Goal: Transaction & Acquisition: Obtain resource

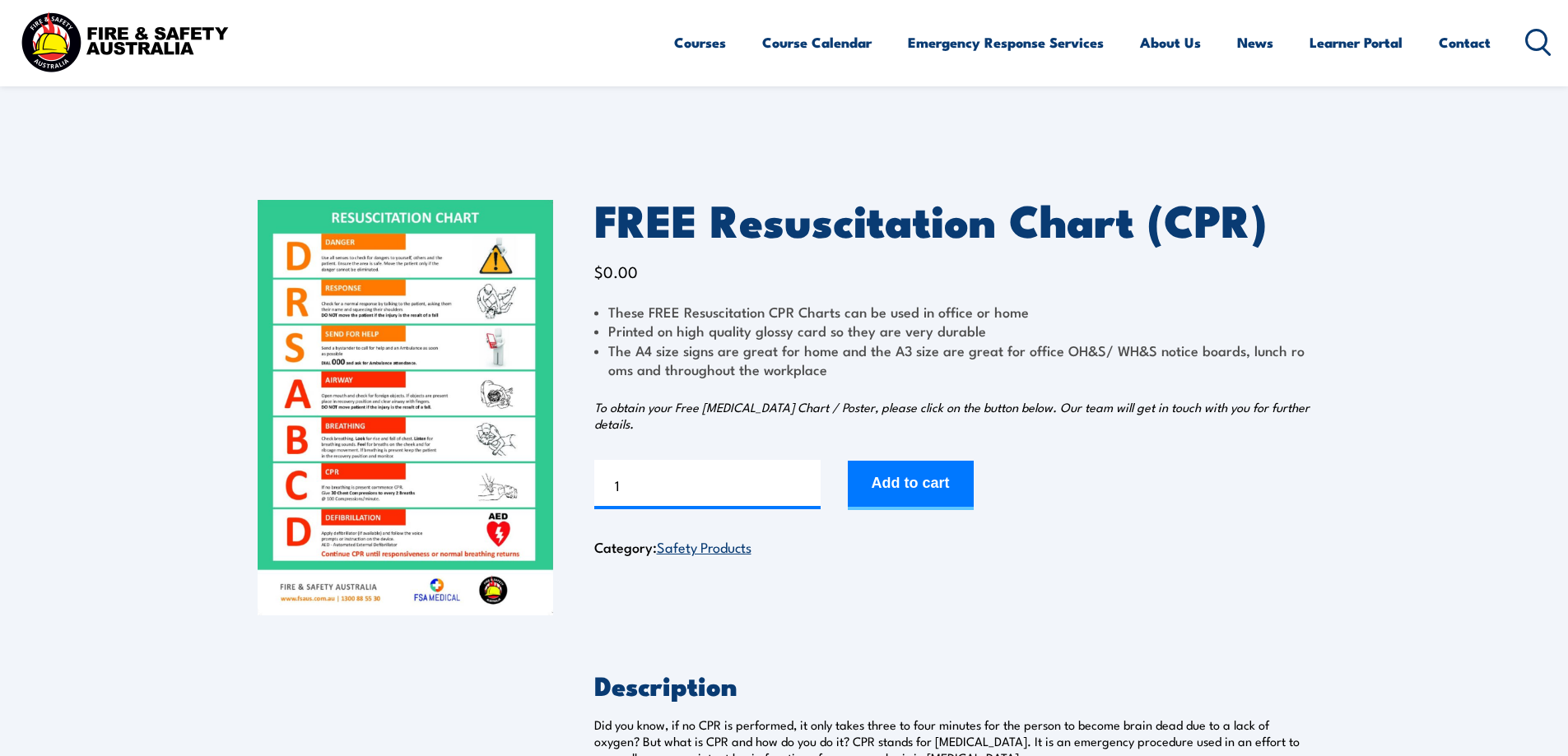
click at [452, 458] on img at bounding box center [405, 407] width 296 height 416
click at [910, 476] on button "Add to cart" at bounding box center [910, 486] width 126 height 50
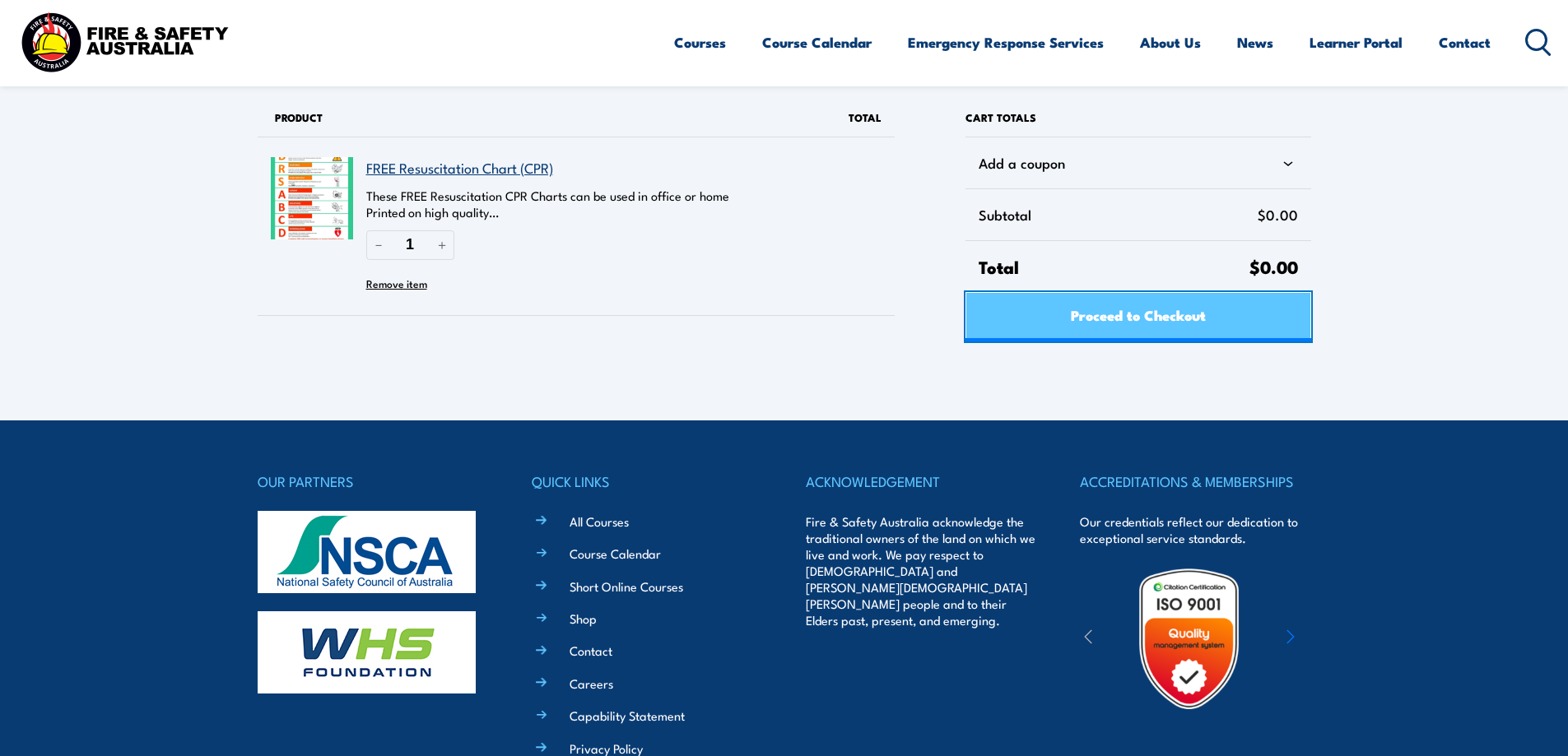
click at [1083, 319] on span "Proceed to Checkout" at bounding box center [1138, 315] width 135 height 44
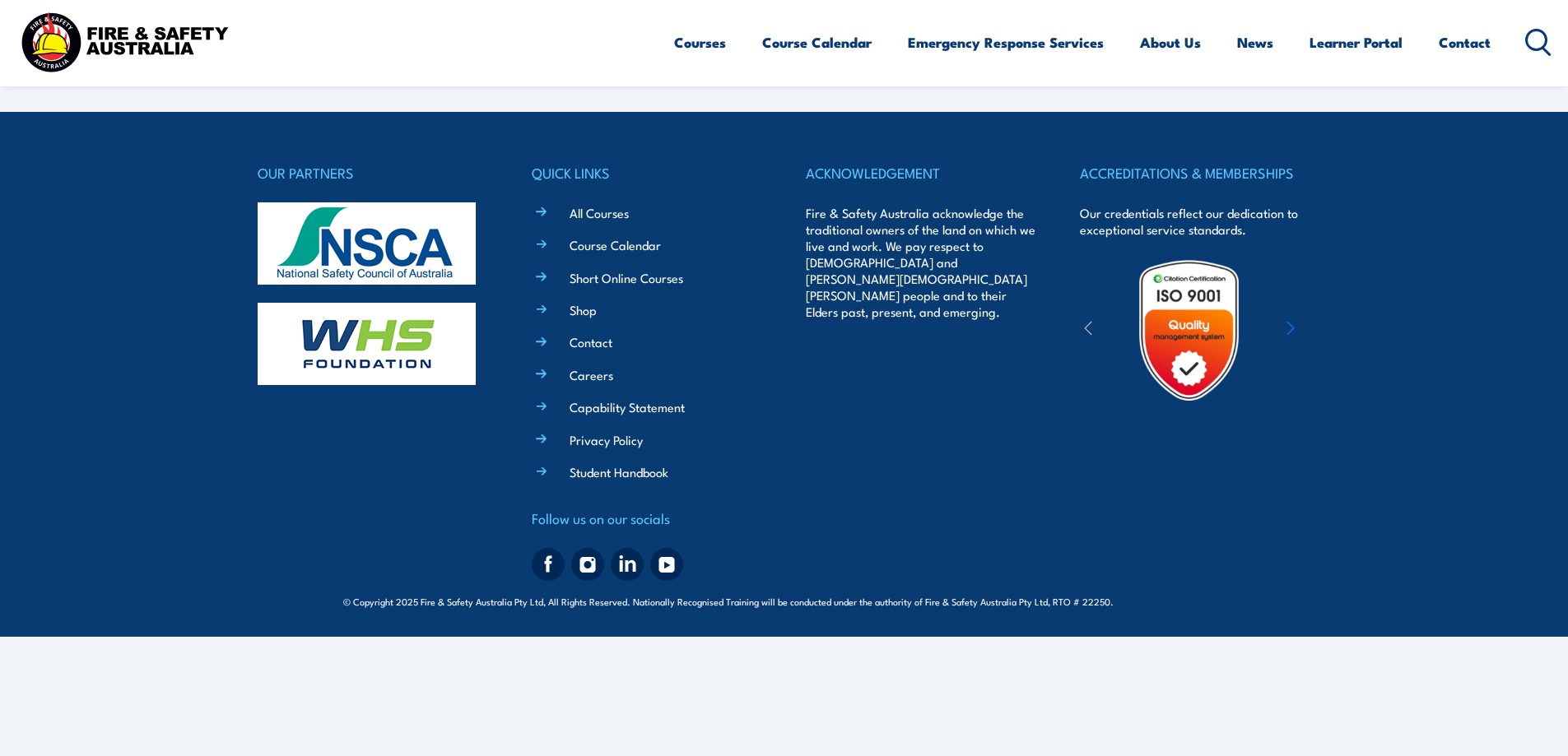
select select "VIC"
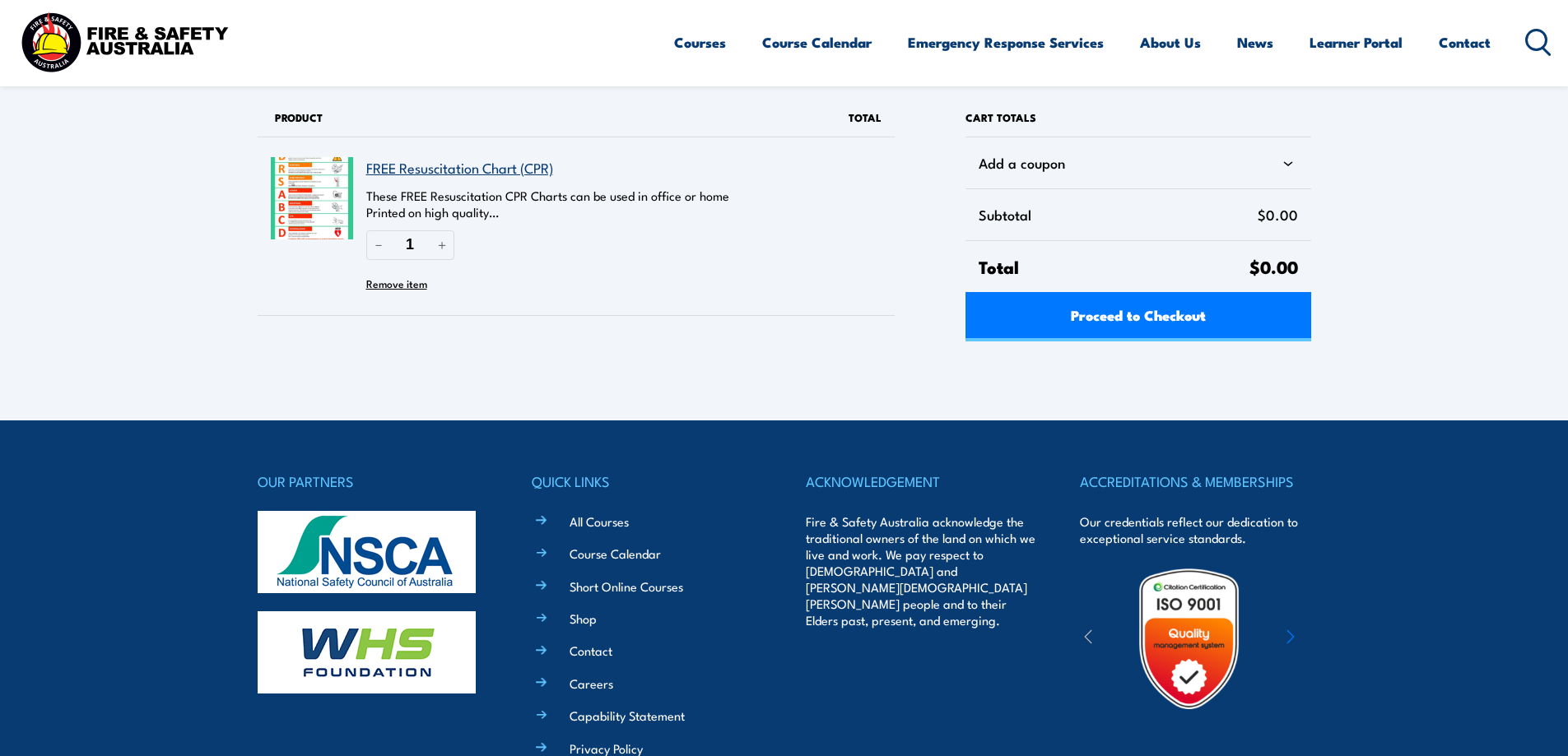
click at [290, 206] on img at bounding box center [312, 198] width 82 height 82
